Goal: Information Seeking & Learning: Check status

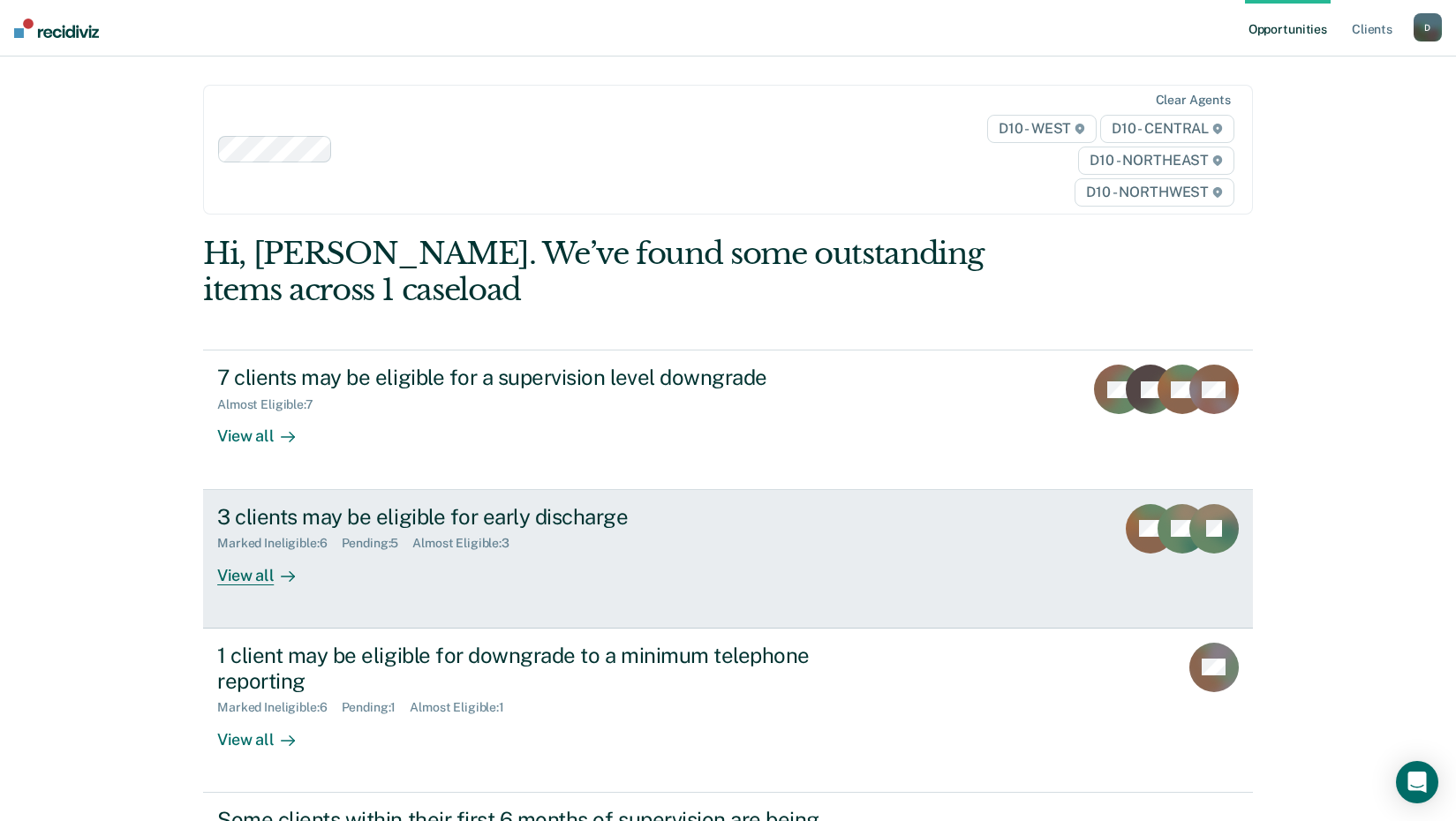
click at [438, 520] on div "3 clients may be eligible for early discharge" at bounding box center [527, 517] width 620 height 25
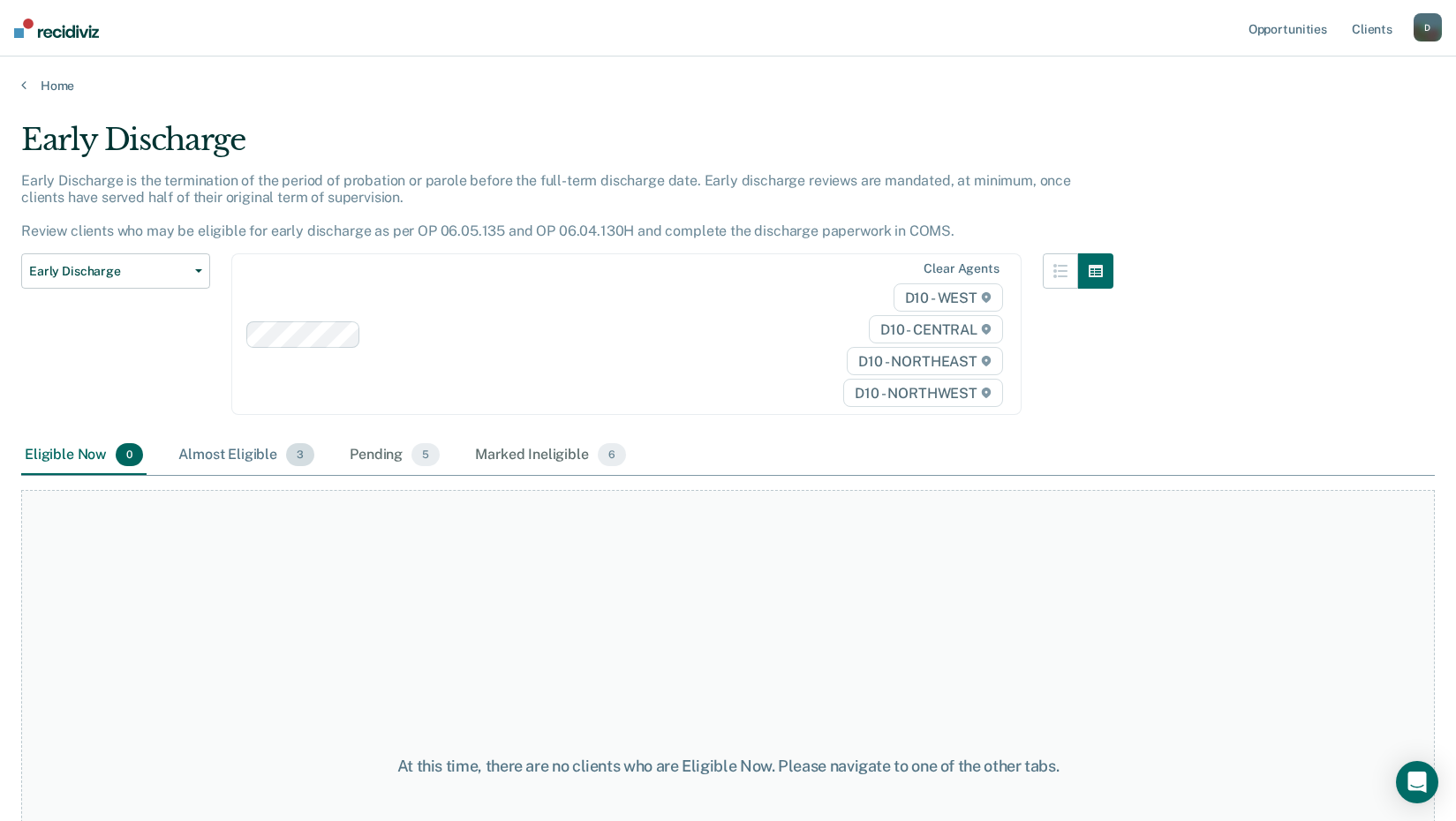
click at [221, 462] on div "Almost Eligible 3" at bounding box center [246, 456] width 143 height 39
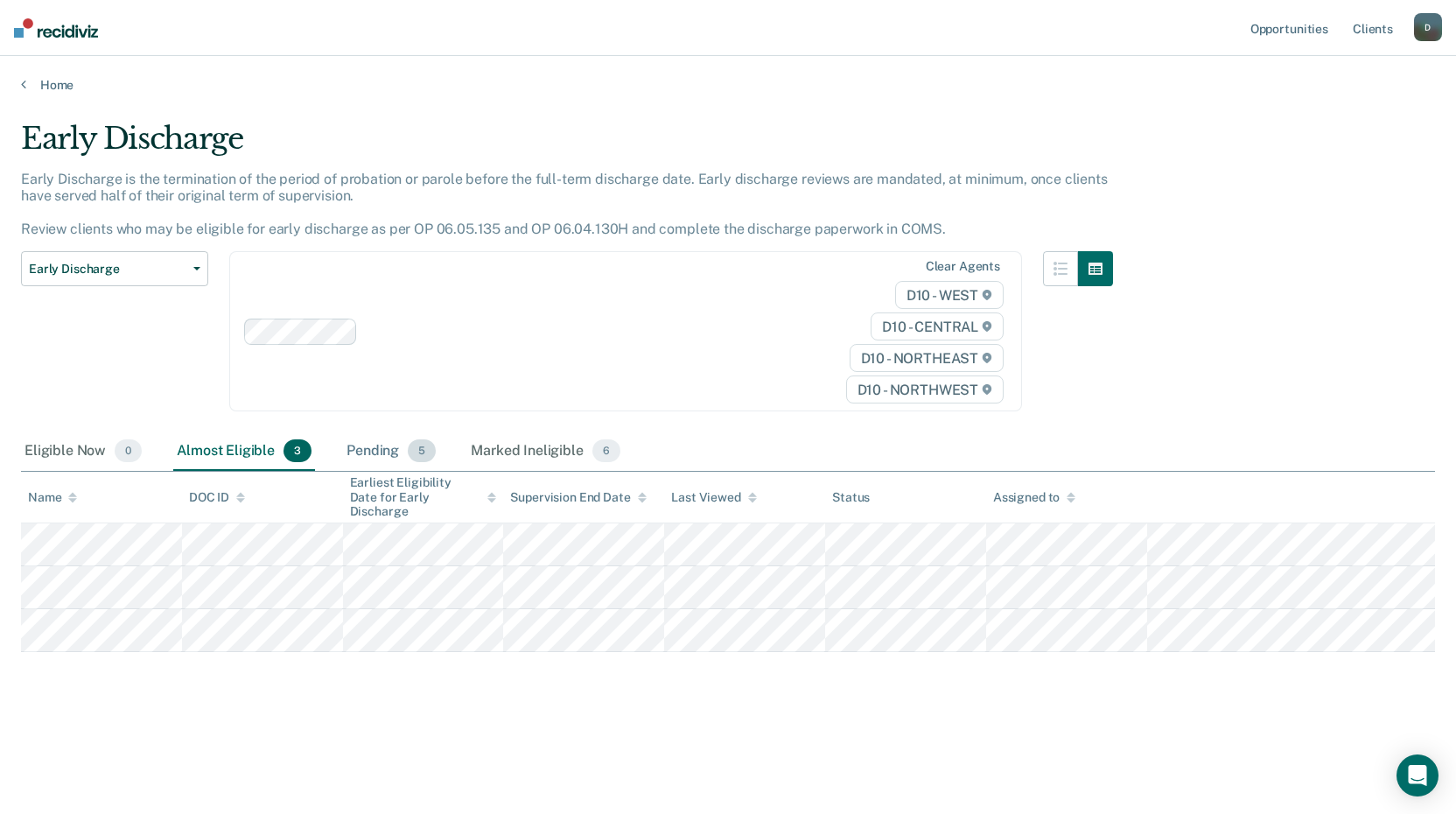
click at [359, 451] on div "Pending 5" at bounding box center [391, 452] width 96 height 39
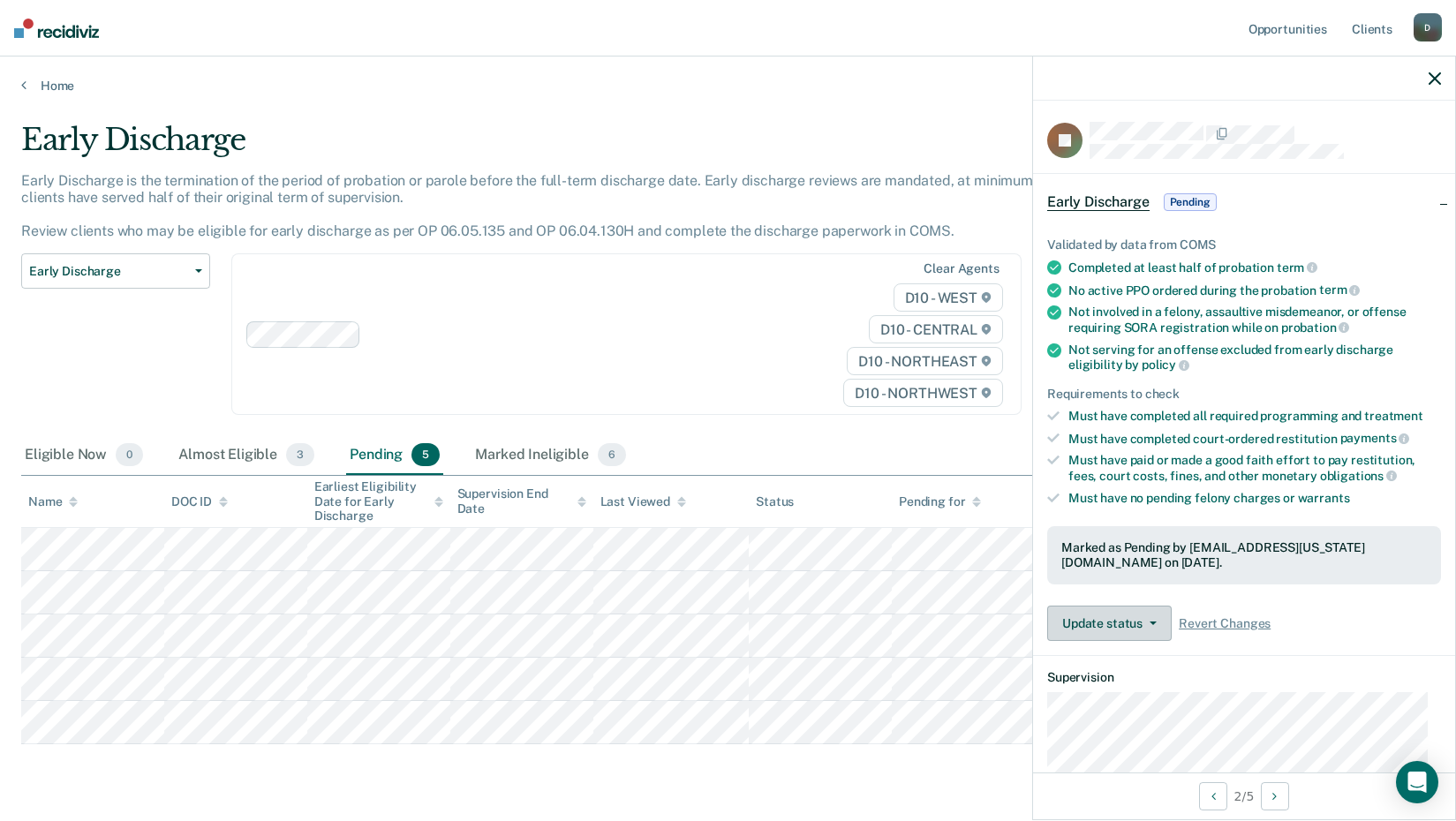
click at [1144, 621] on span "button" at bounding box center [1149, 623] width 15 height 4
